Goal: Information Seeking & Learning: Learn about a topic

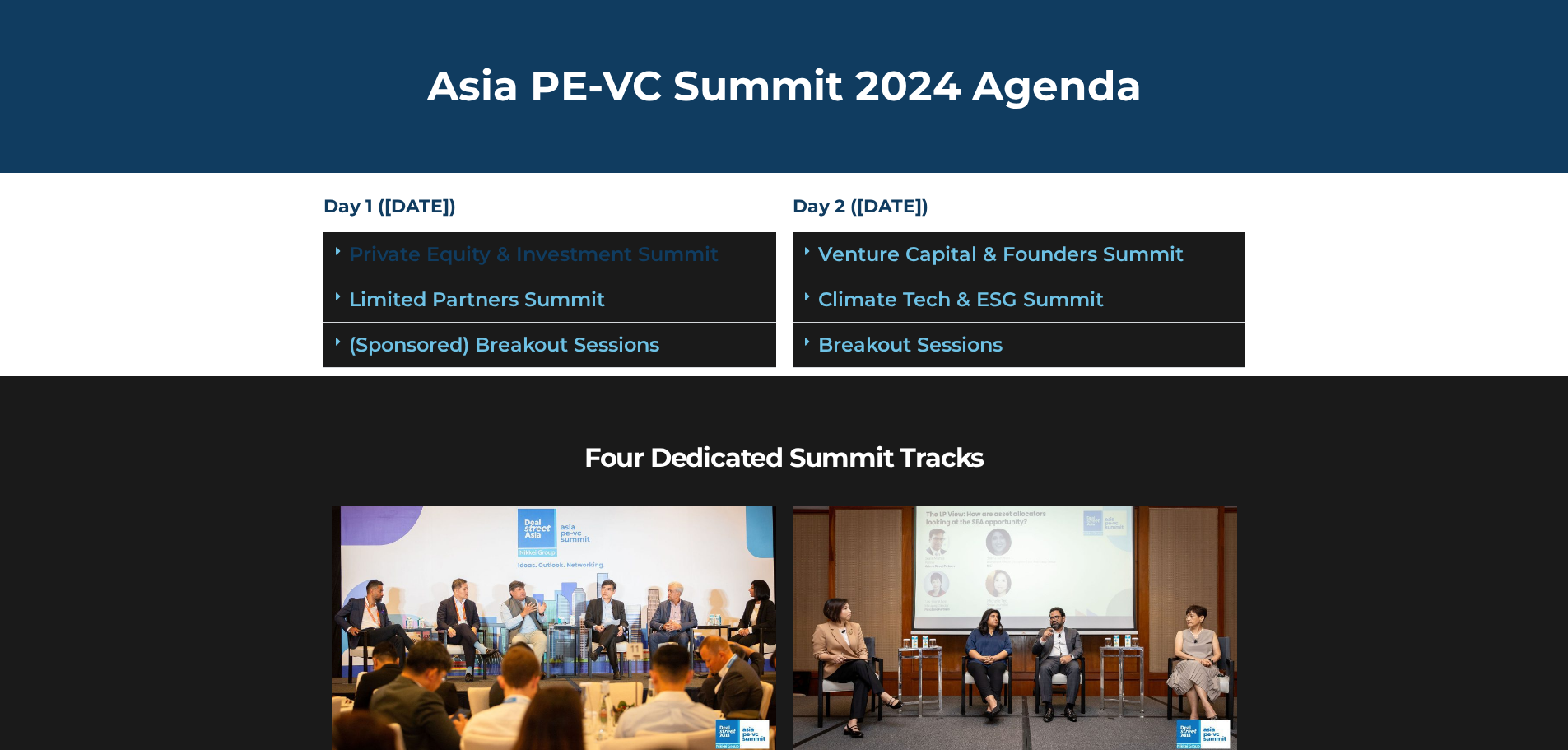
click at [527, 257] on link "Private Equity & Investment Summit" at bounding box center [534, 254] width 369 height 24
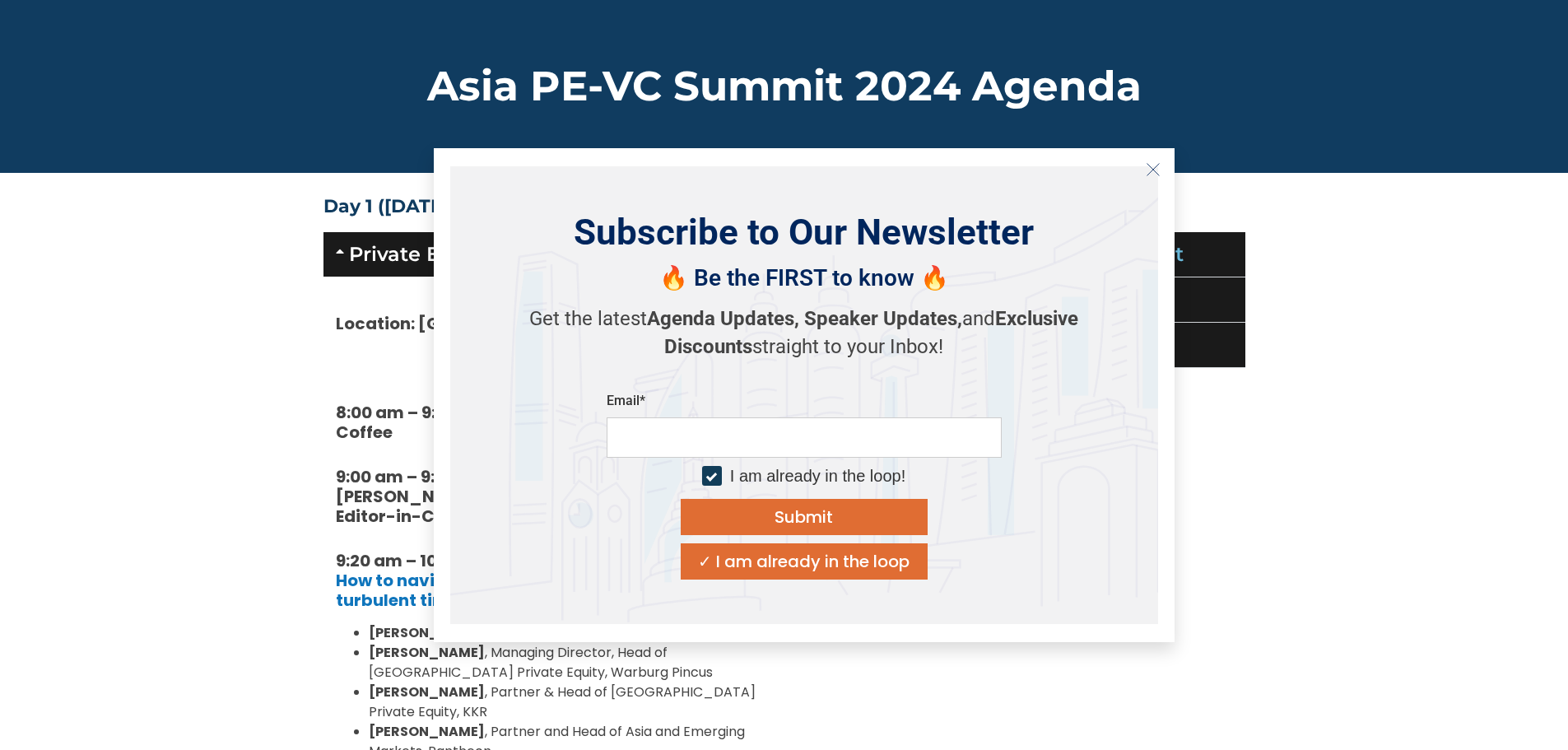
click at [857, 556] on div "✓ I am already in the loop" at bounding box center [803, 561] width 211 height 17
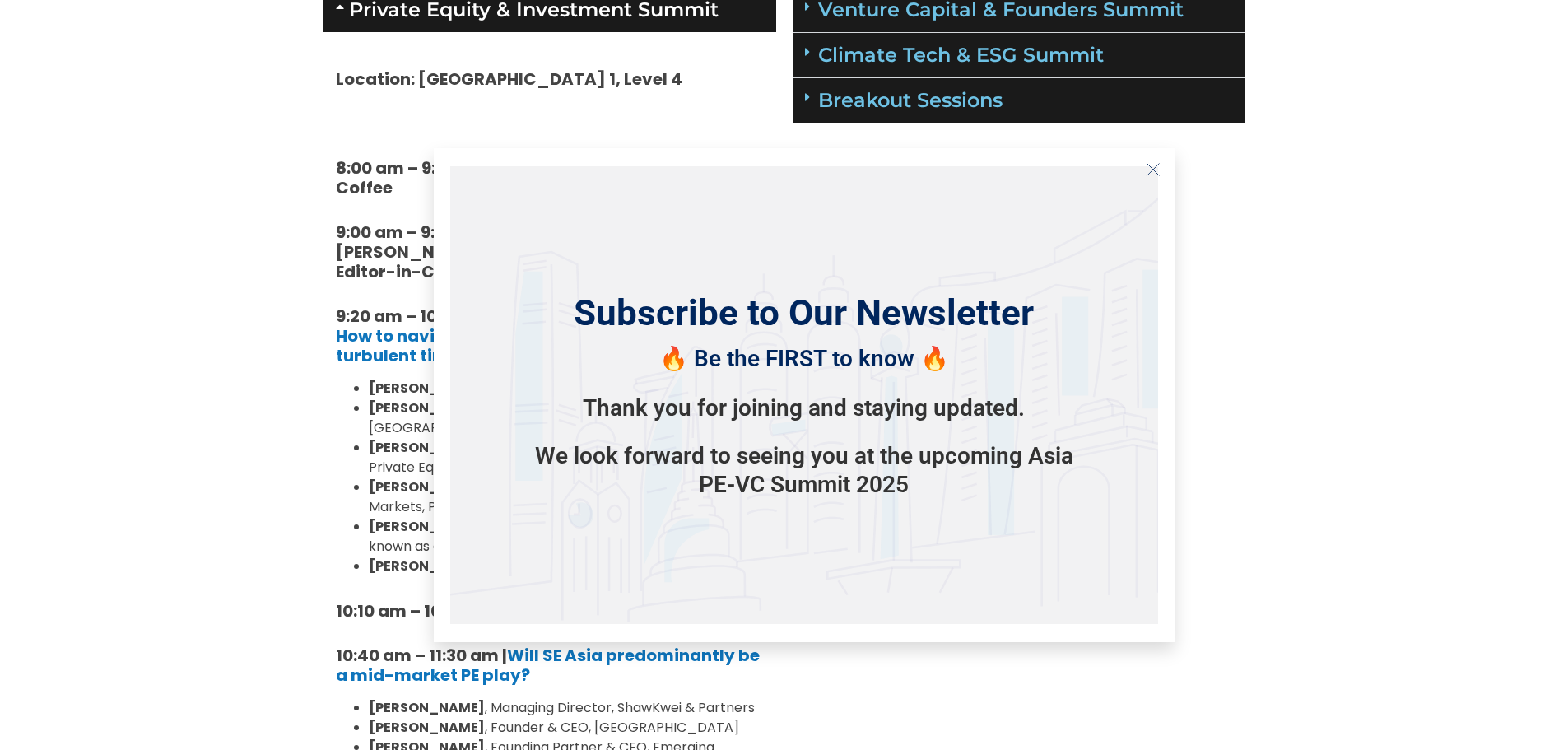
scroll to position [247, 0]
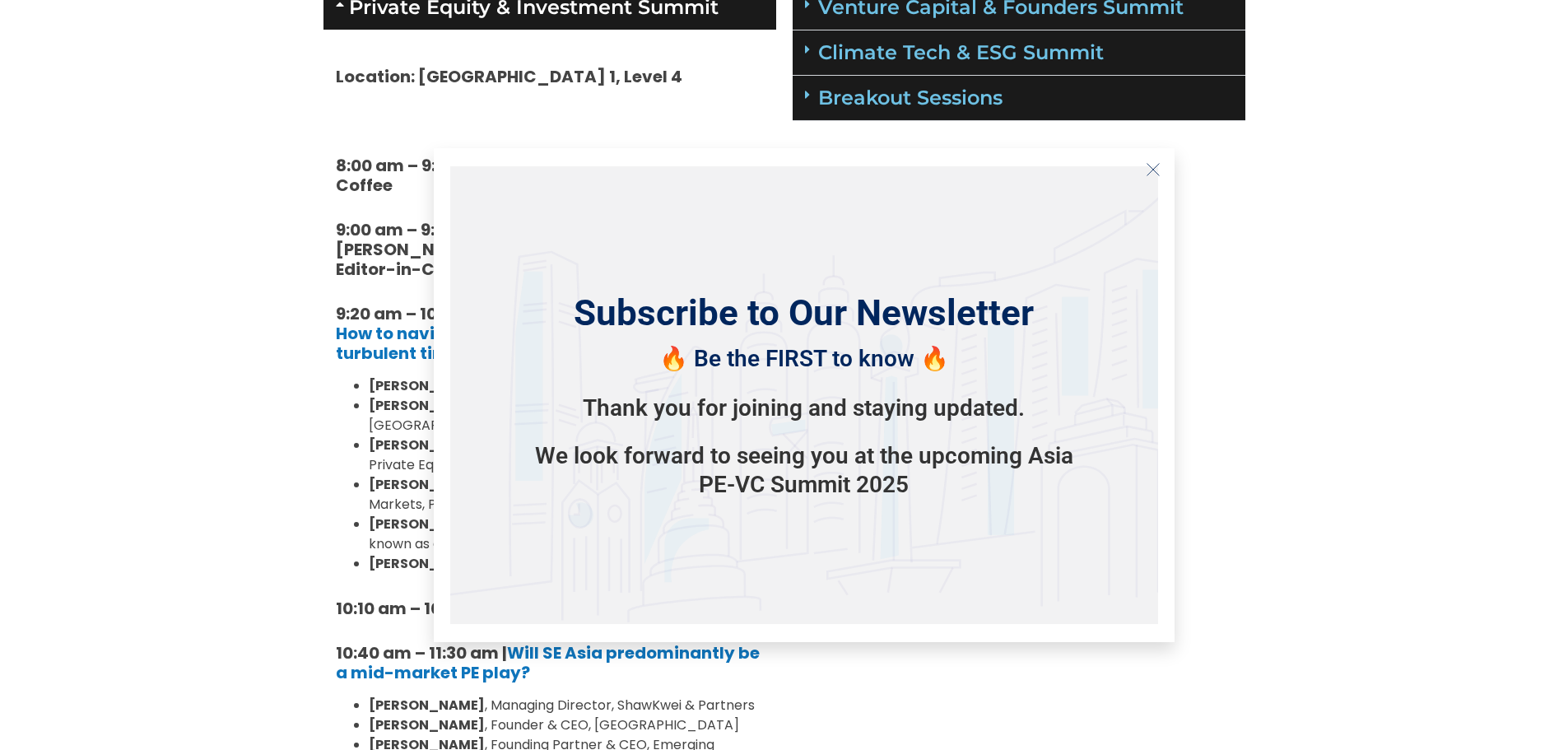
click at [1156, 176] on icon "Close" at bounding box center [1152, 169] width 15 height 15
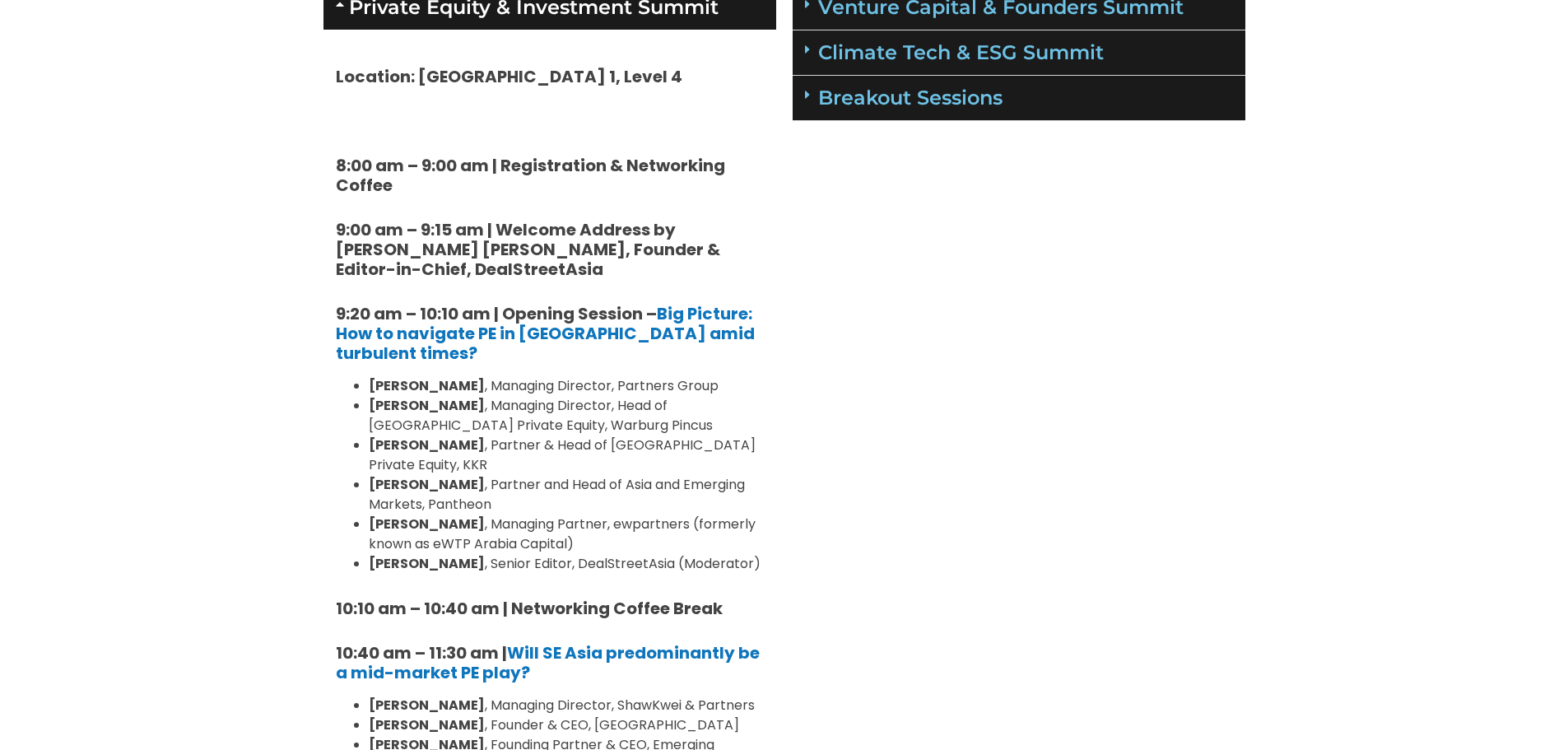
drag, startPoint x: 369, startPoint y: 442, endPoint x: 479, endPoint y: 446, distance: 110.1
click at [479, 446] on strong "[PERSON_NAME]" at bounding box center [427, 444] width 116 height 19
copy strong "[PERSON_NAME]"
drag, startPoint x: 366, startPoint y: 487, endPoint x: 432, endPoint y: 484, distance: 66.1
click at [432, 484] on ul "[PERSON_NAME] , Managing Director, Partners Group [PERSON_NAME] , Managing Dire…" at bounding box center [549, 474] width 428 height 197
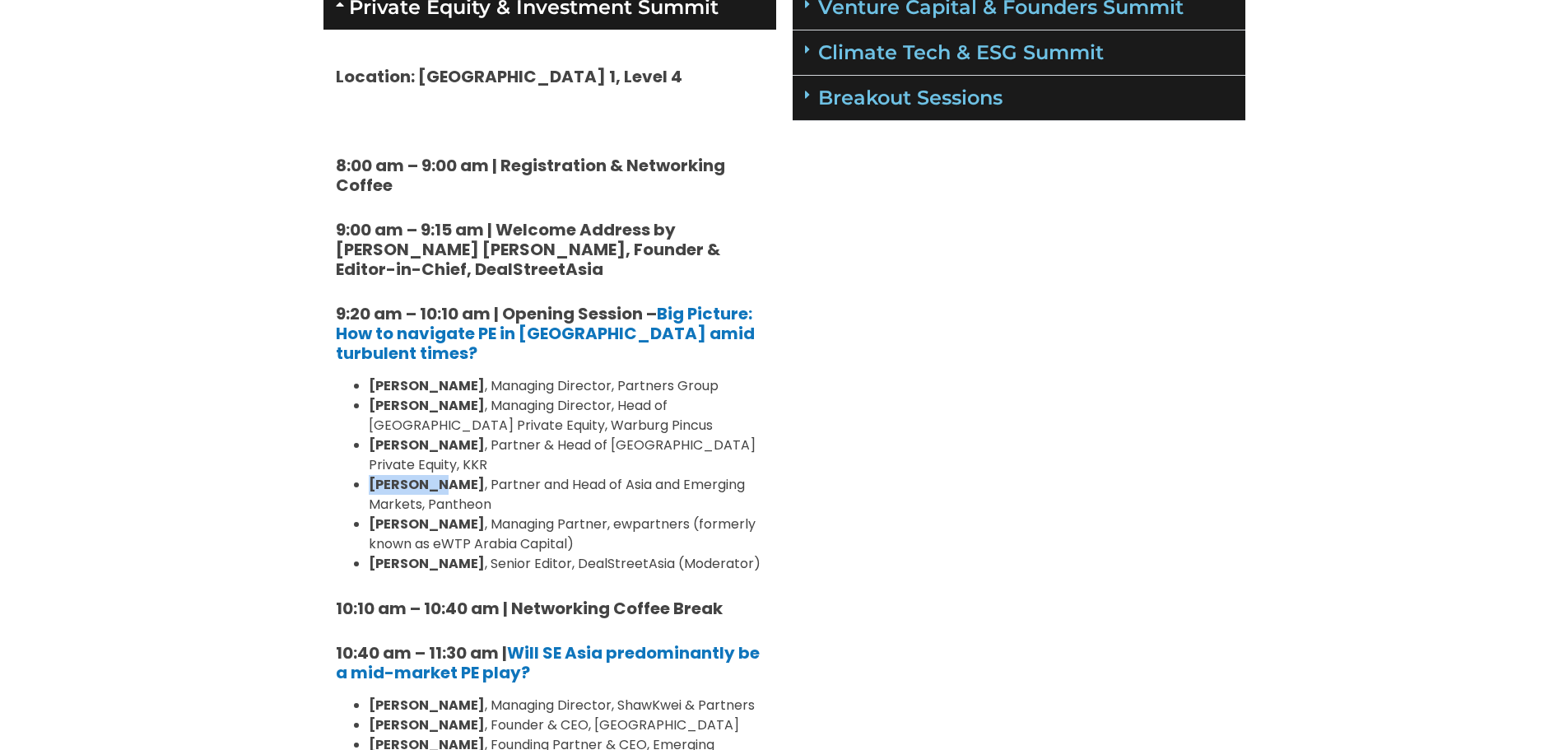
copy strong "[PERSON_NAME]"
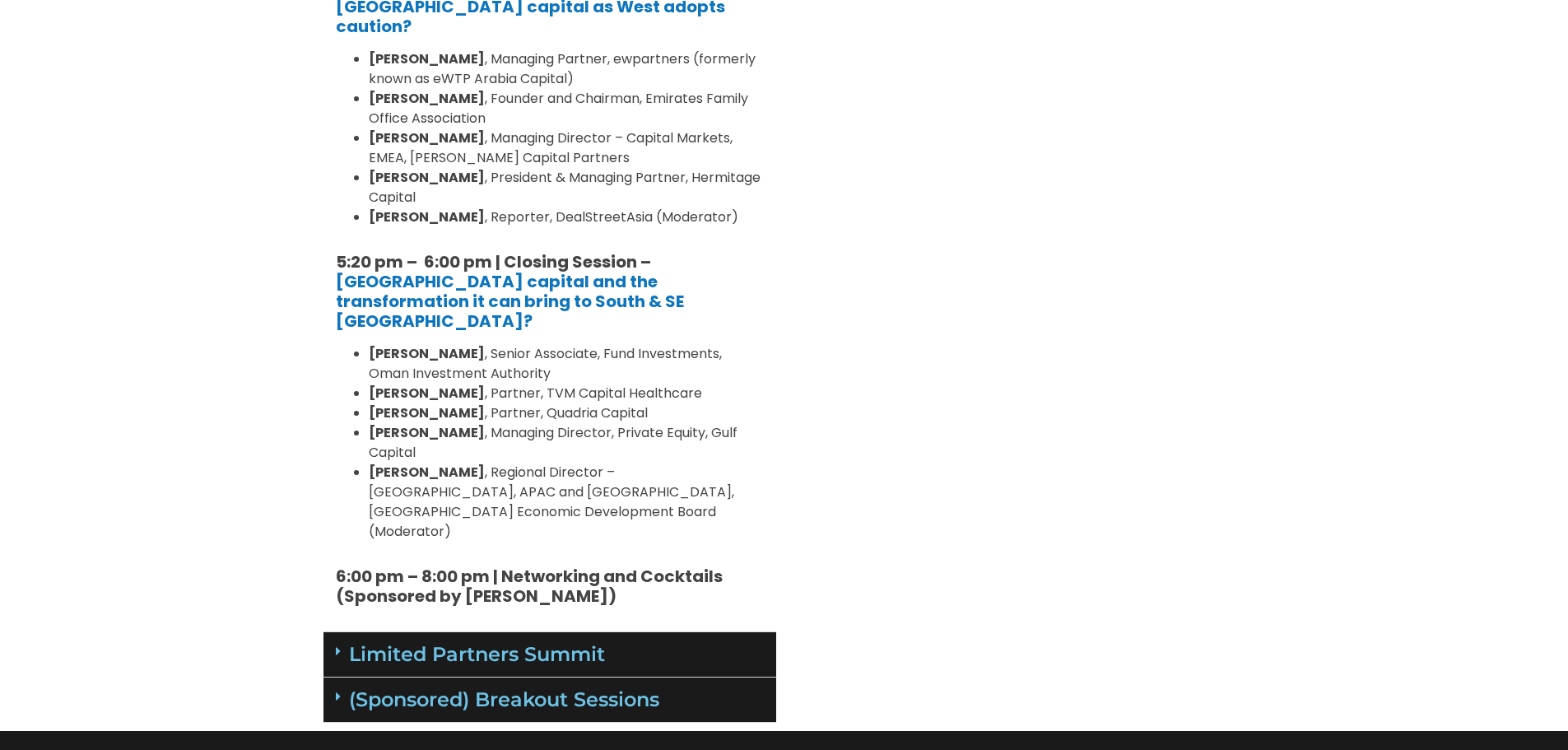
scroll to position [2139, 0]
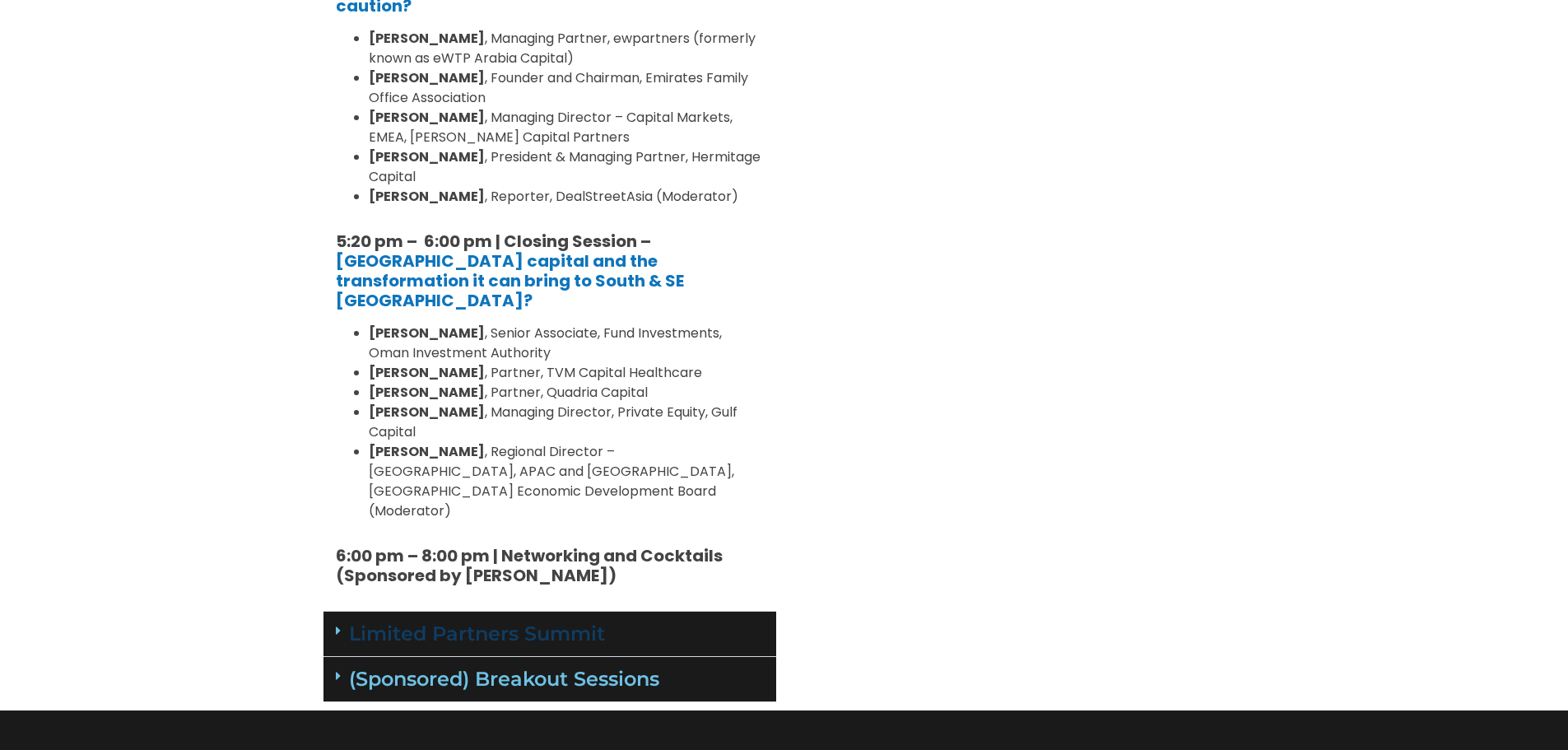
click at [553, 621] on link "Limited Partners Summit" at bounding box center [477, 633] width 256 height 24
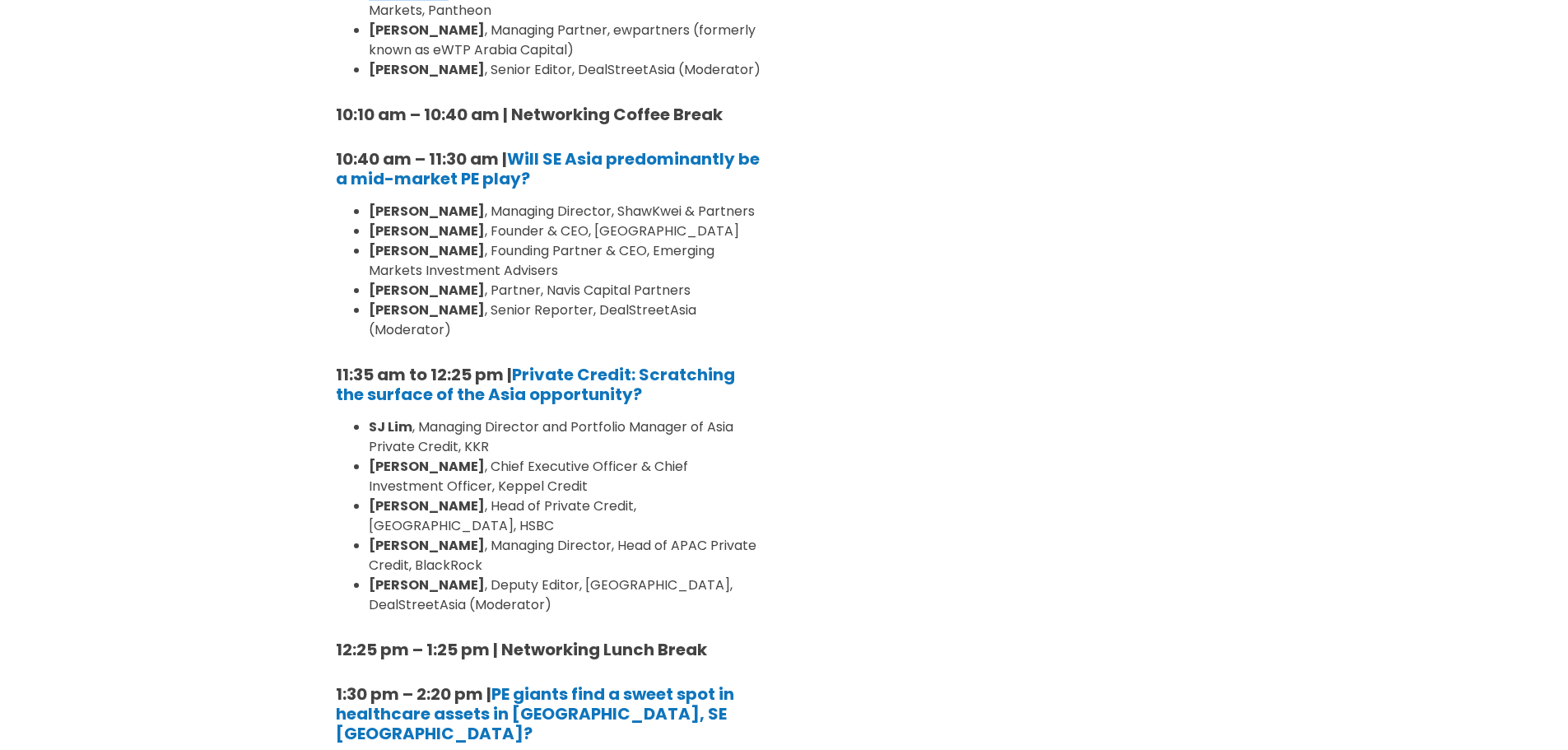
scroll to position [329, 0]
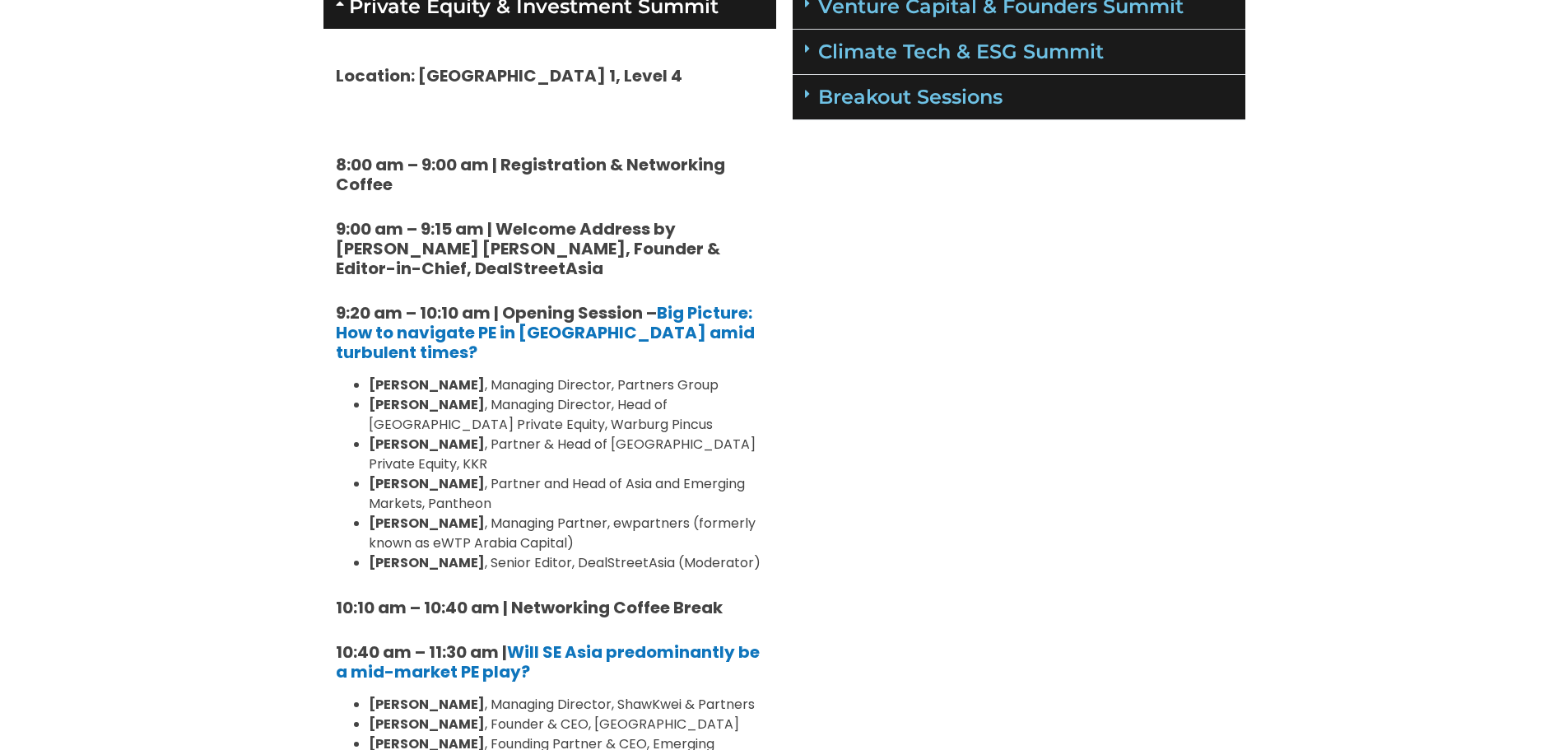
scroll to position [0, 0]
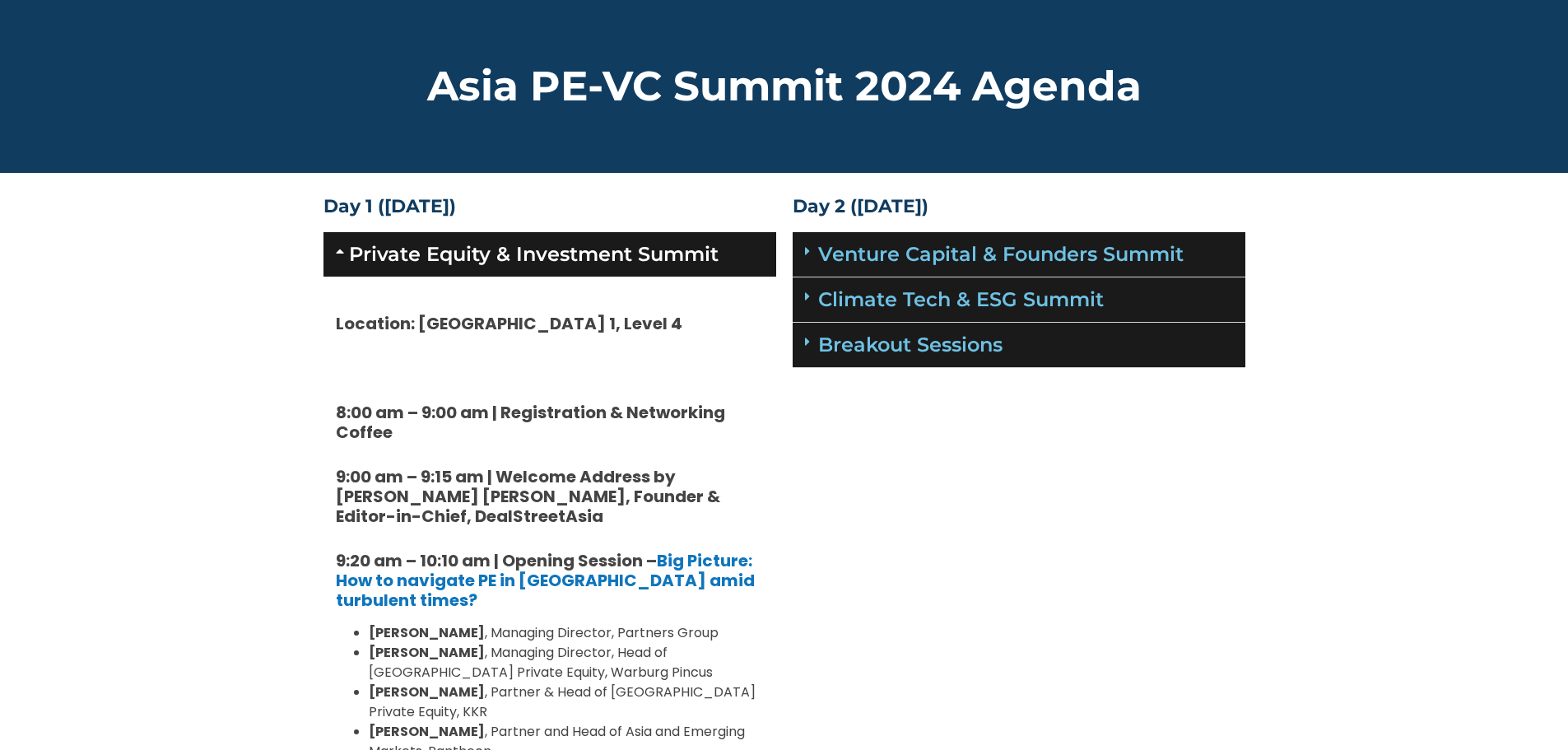
click at [358, 250] on link "Private Equity & Investment Summit" at bounding box center [534, 254] width 369 height 24
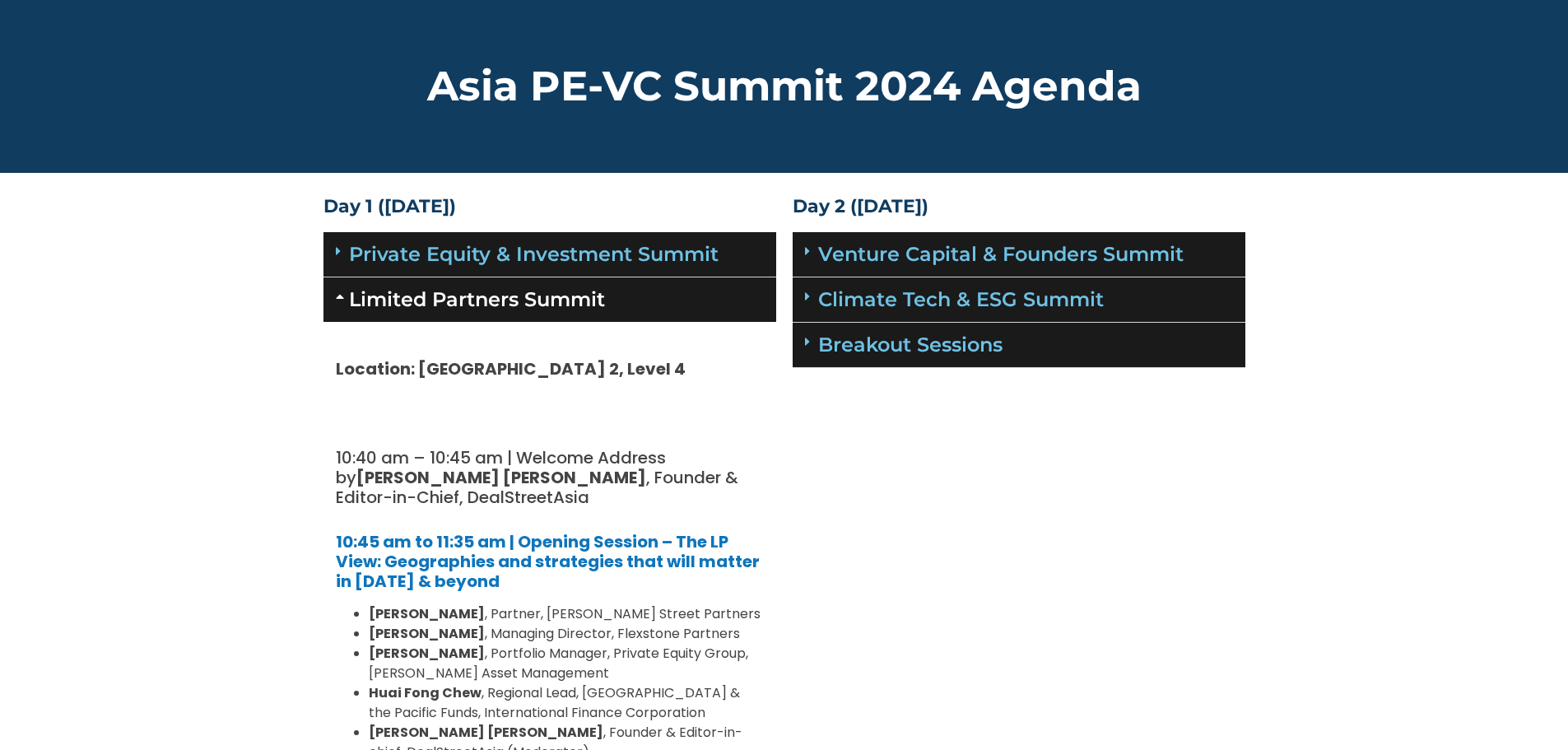
click at [345, 306] on div "Limited Partners Summit" at bounding box center [550, 299] width 453 height 45
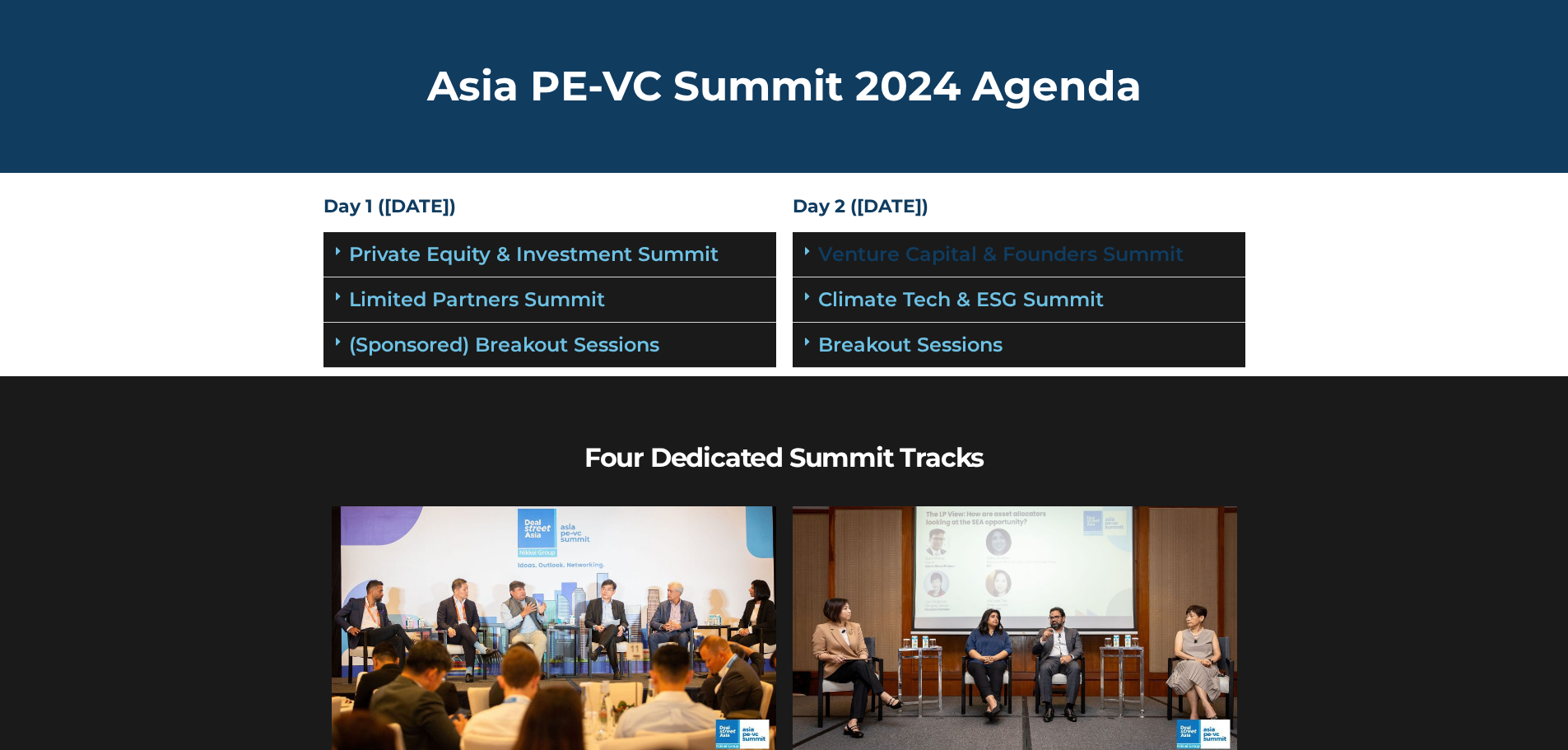
click at [1123, 247] on link "Venture Capital & Founders​ Summit" at bounding box center [1000, 254] width 365 height 24
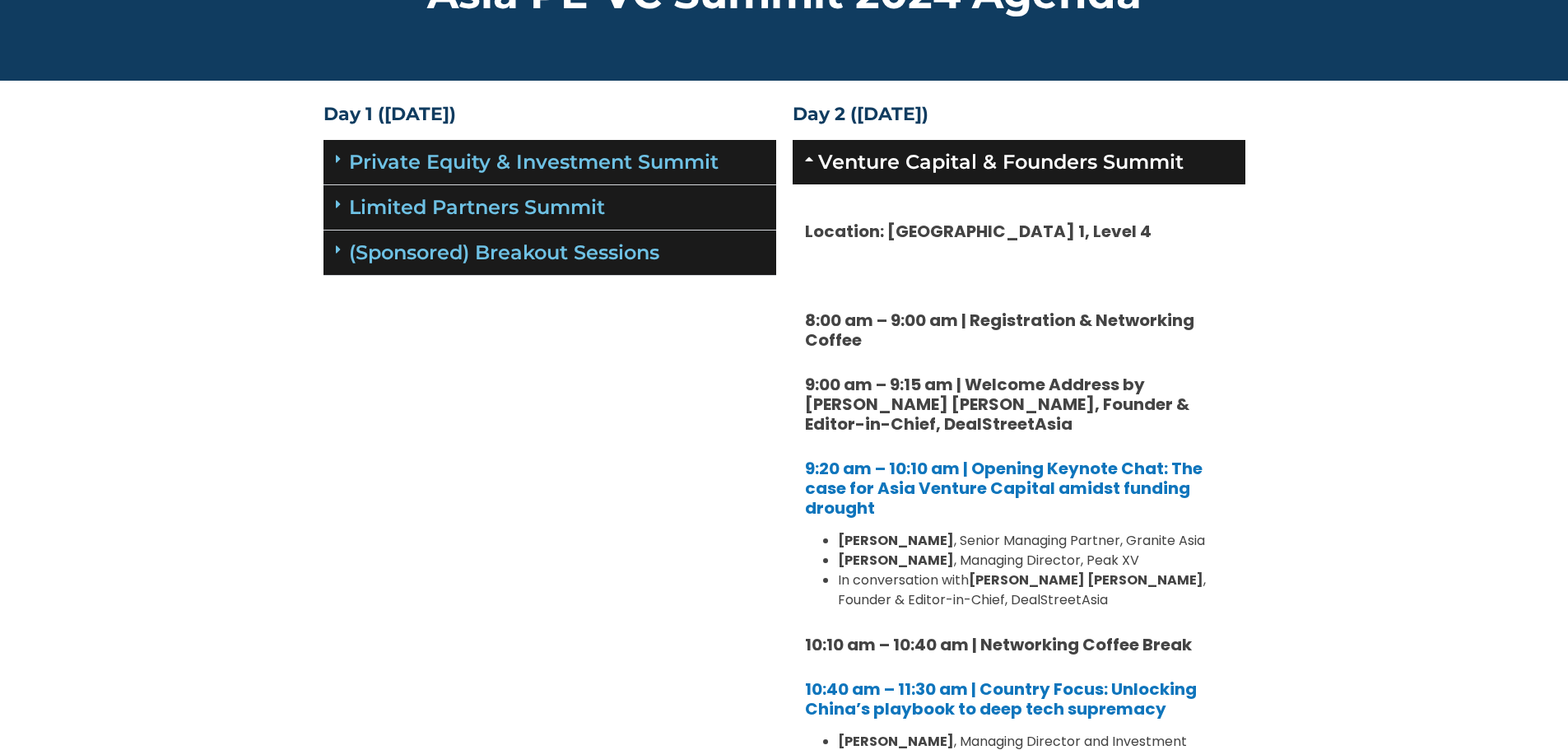
scroll to position [82, 0]
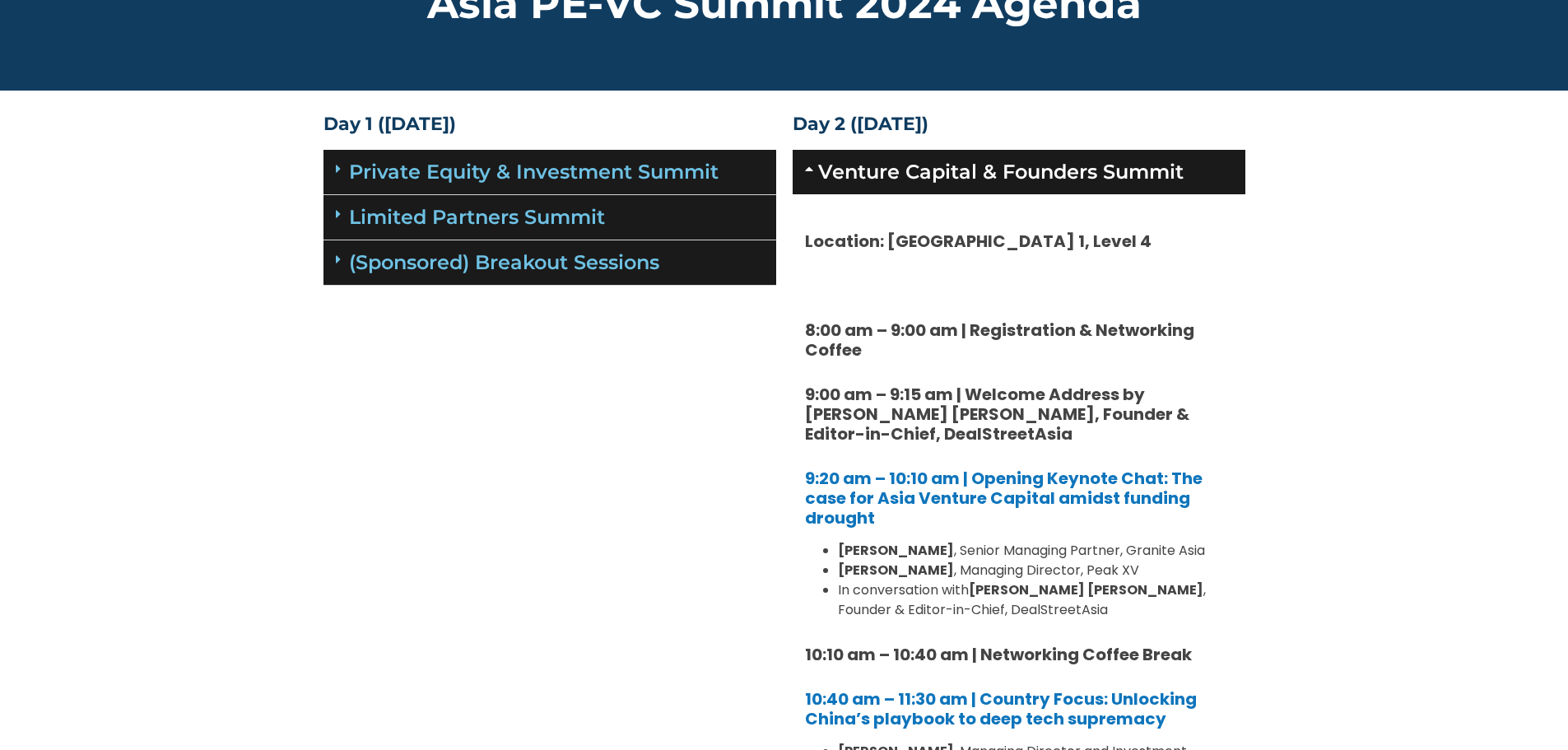
click at [842, 176] on link "Venture Capital & Founders​ Summit" at bounding box center [1000, 172] width 365 height 24
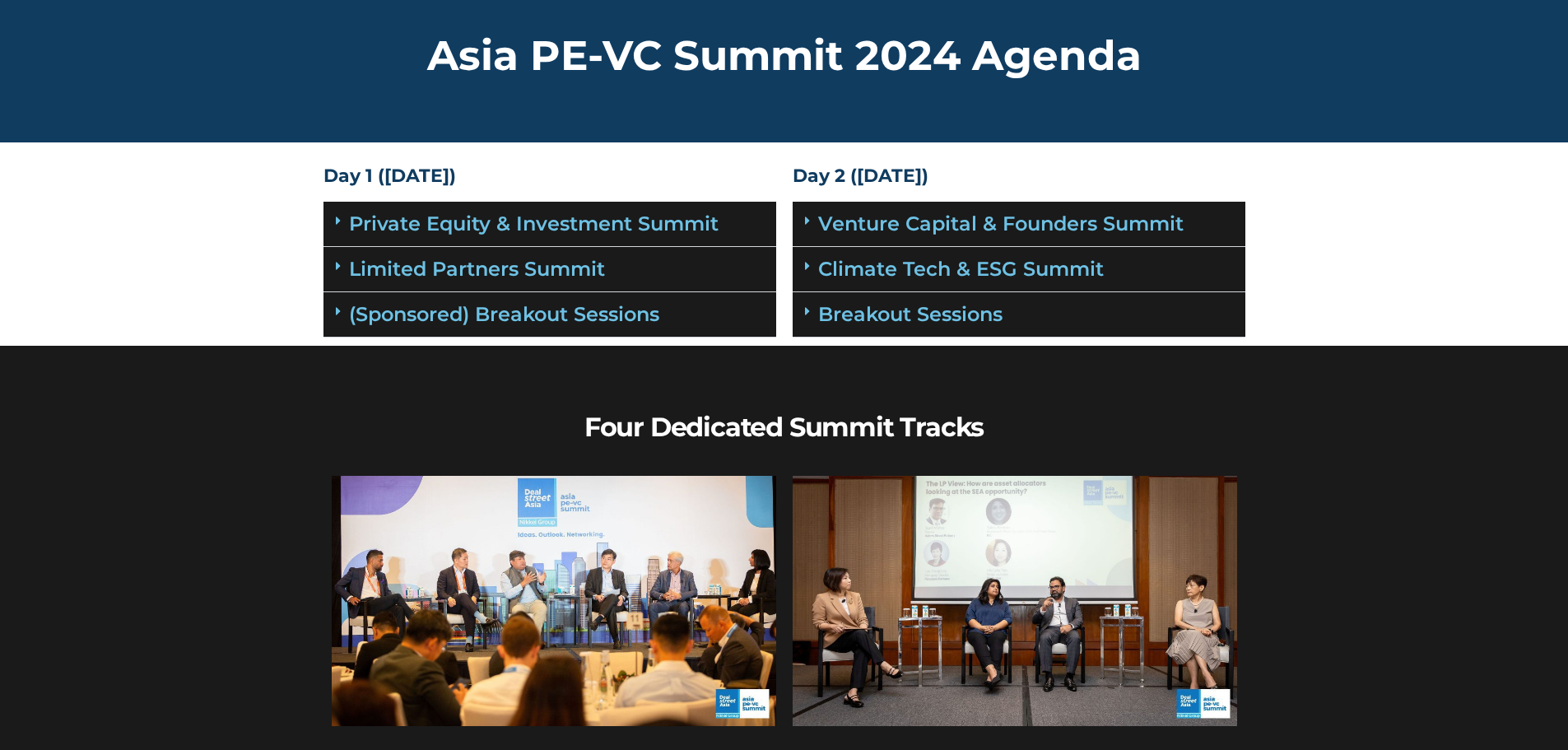
scroll to position [0, 0]
